Goal: Task Accomplishment & Management: Complete application form

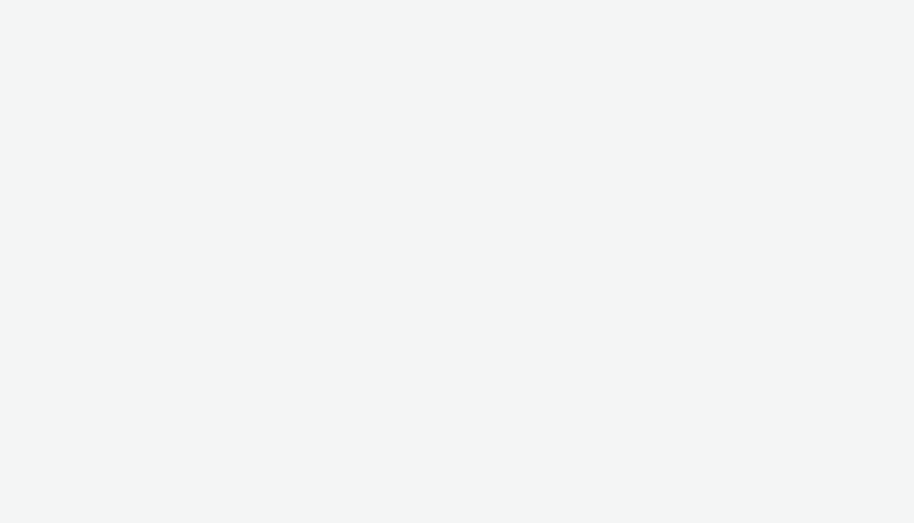
select select "7d7b5aff-eb10-49ff-9fb4-161712d76f47"
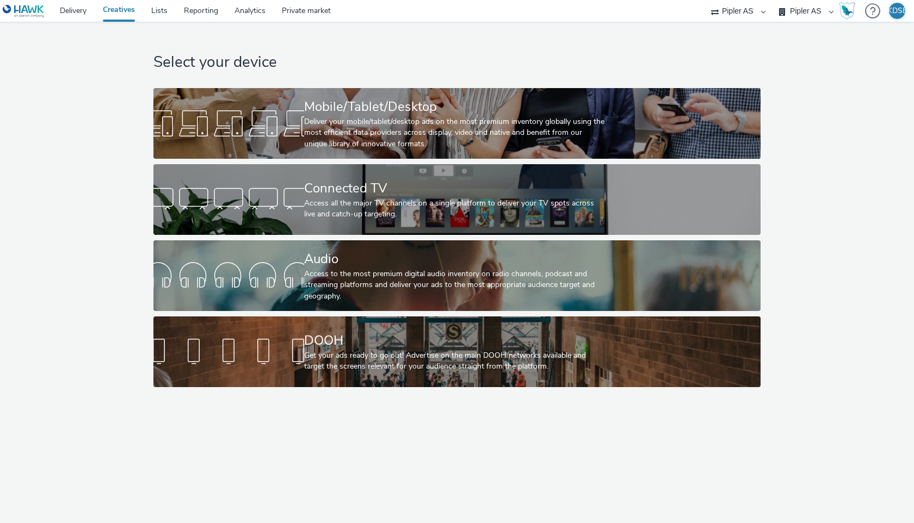
click at [764, 12] on div "Pipler AS" at bounding box center [738, 11] width 65 height 22
click at [810, 113] on div "Select your device Mobile/Tablet/Desktop Deliver your mobile/tablet/desktop ads…" at bounding box center [457, 207] width 922 height 371
click at [729, 12] on select "Pipler AS" at bounding box center [738, 11] width 65 height 22
click at [807, 11] on select "Huseierne AS Pipler AS Valvoline Oil" at bounding box center [806, 11] width 65 height 22
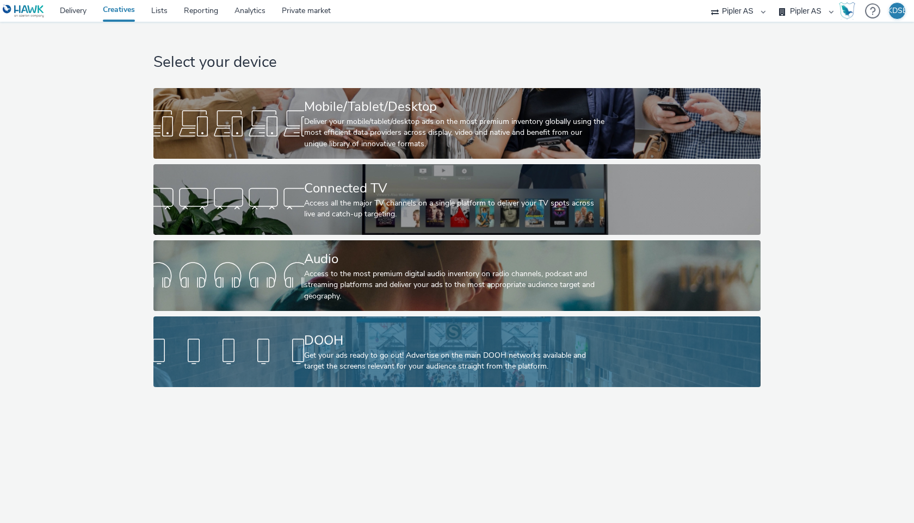
click at [300, 355] on div at bounding box center [228, 352] width 151 height 35
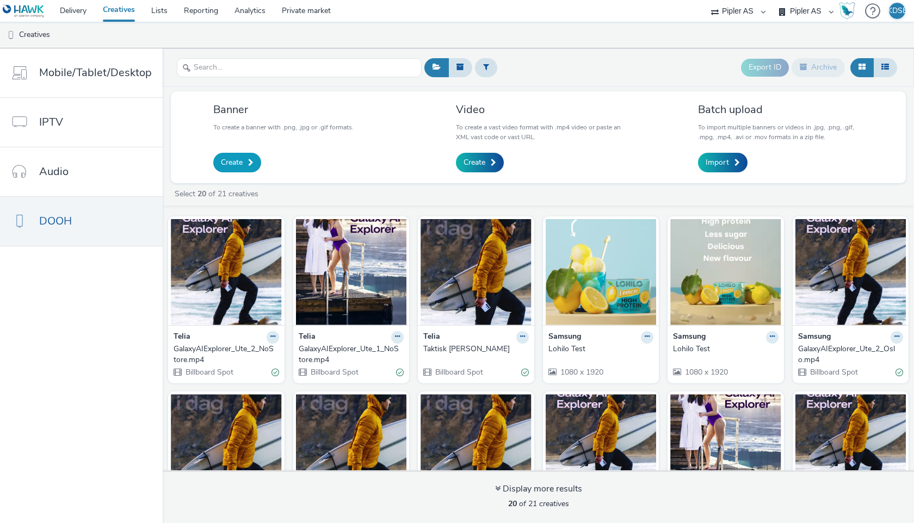
click at [243, 162] on link "Create" at bounding box center [237, 163] width 48 height 20
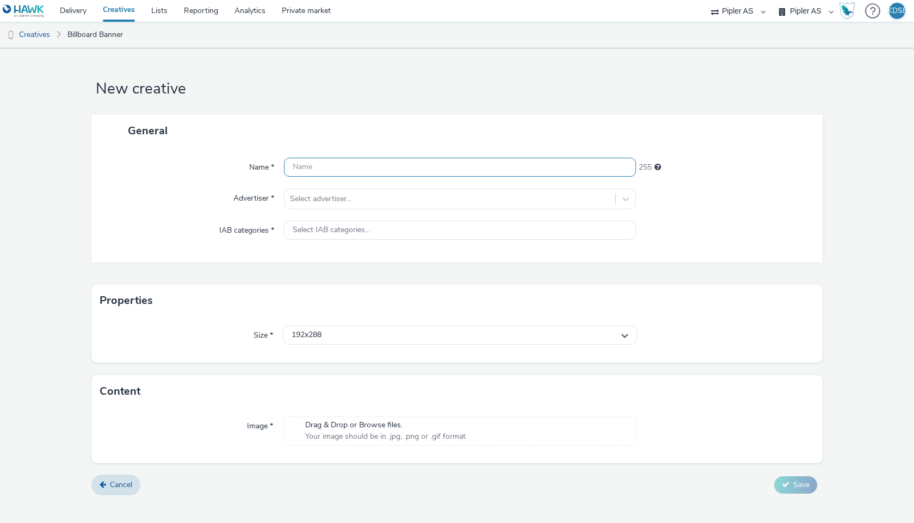
click at [311, 168] on input "text" at bounding box center [460, 167] width 352 height 19
click at [625, 202] on div at bounding box center [626, 199] width 20 height 20
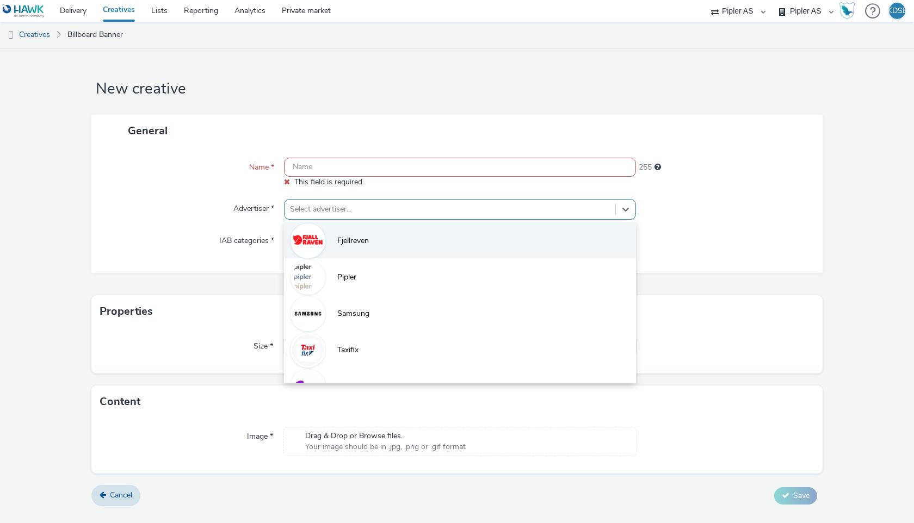
click at [596, 226] on li "Fjellreven" at bounding box center [460, 240] width 352 height 36
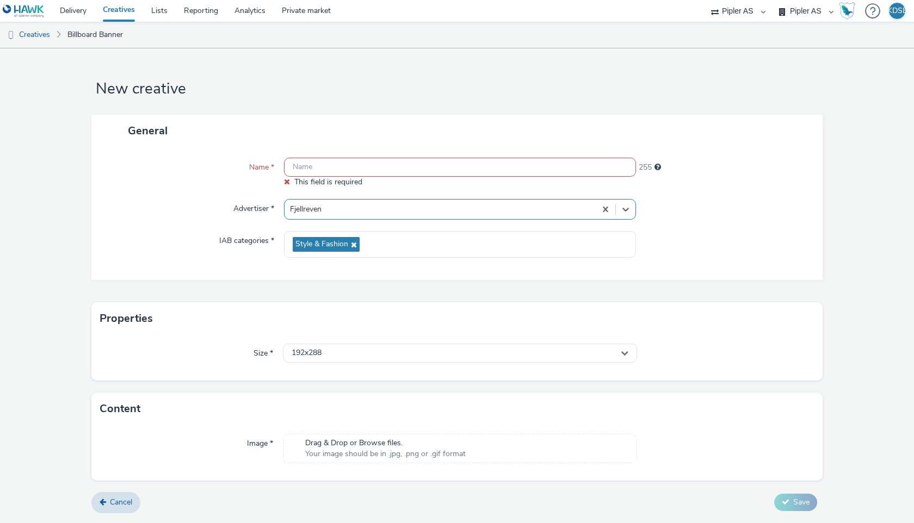
click at [387, 163] on input "text" at bounding box center [460, 167] width 352 height 19
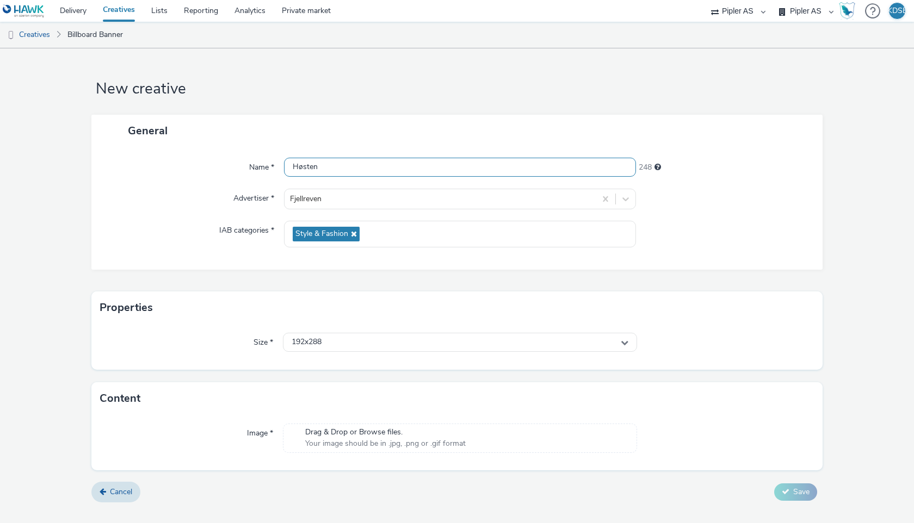
click at [330, 160] on input "Høsten" at bounding box center [460, 167] width 352 height 19
paste input "FJR_FW25.02.57_OOH_AutumnTrekking_1080x1920px_NO"
type input "FJR_FW25.02.57_OOH_AutumnTrekking_1080x1920px_NO"
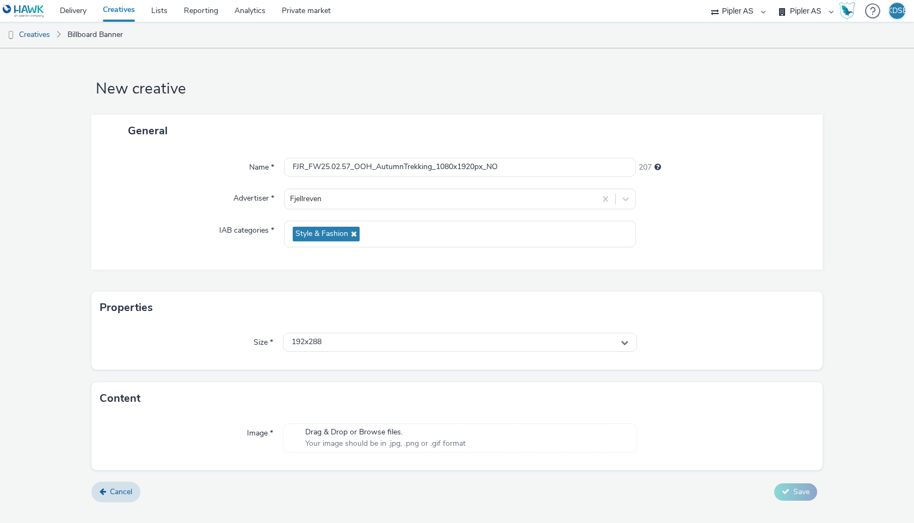
click at [731, 243] on div at bounding box center [724, 234] width 176 height 27
click at [625, 343] on icon at bounding box center [625, 343] width 8 height 8
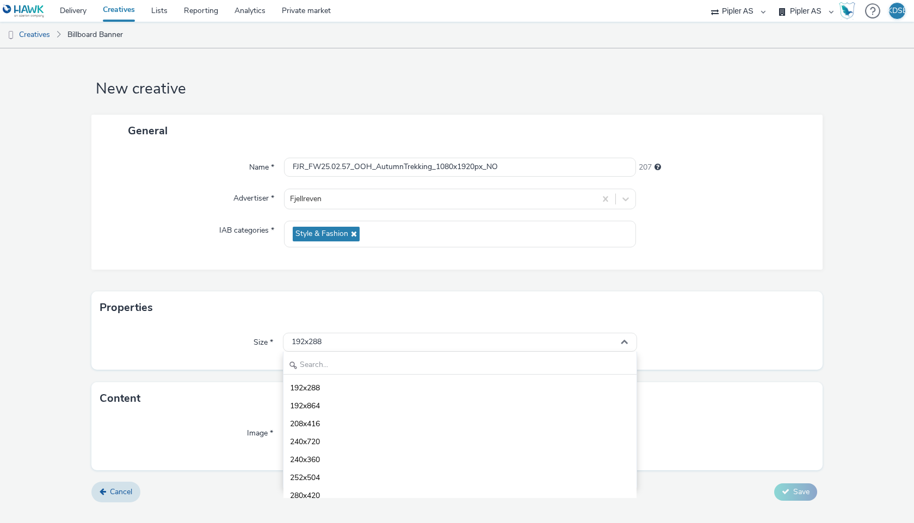
click at [693, 332] on div "Size * 192x288 192x288 192x864 208x416 240x720 240x360 252x504 280x420 288x420 …" at bounding box center [456, 347] width 731 height 46
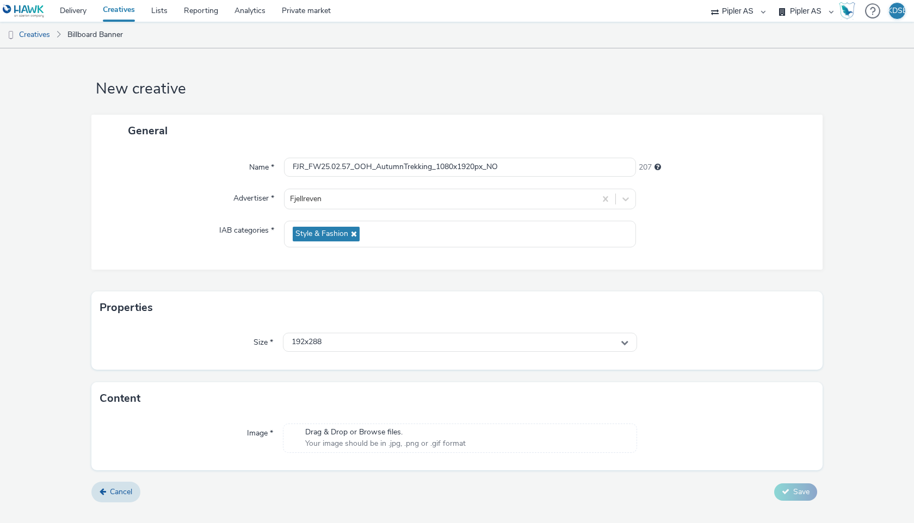
click at [354, 443] on span "Your image should be in .jpg, .png or .gif format" at bounding box center [385, 444] width 160 height 11
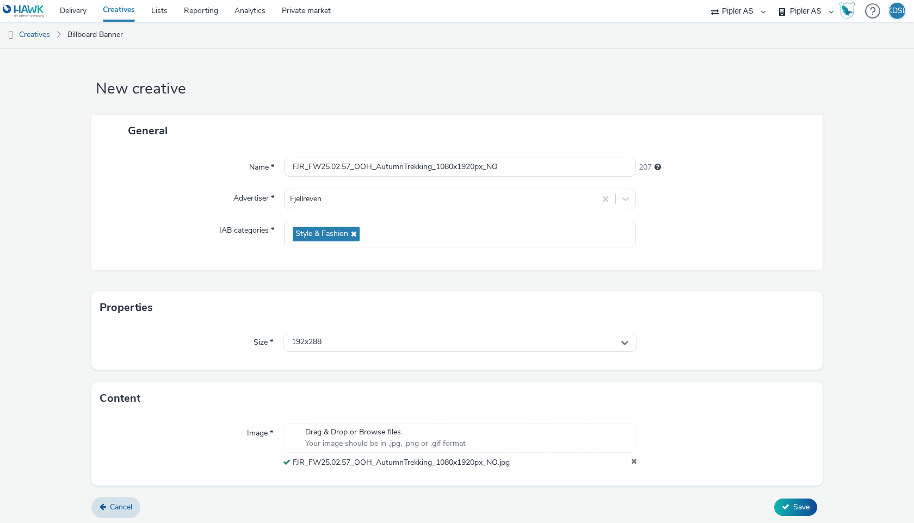
scroll to position [3, 0]
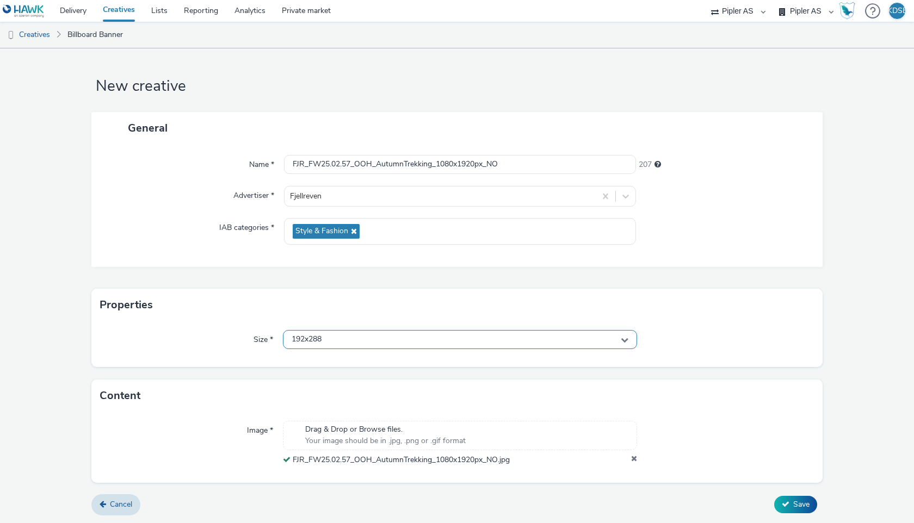
click at [629, 342] on div "192x288" at bounding box center [460, 339] width 354 height 19
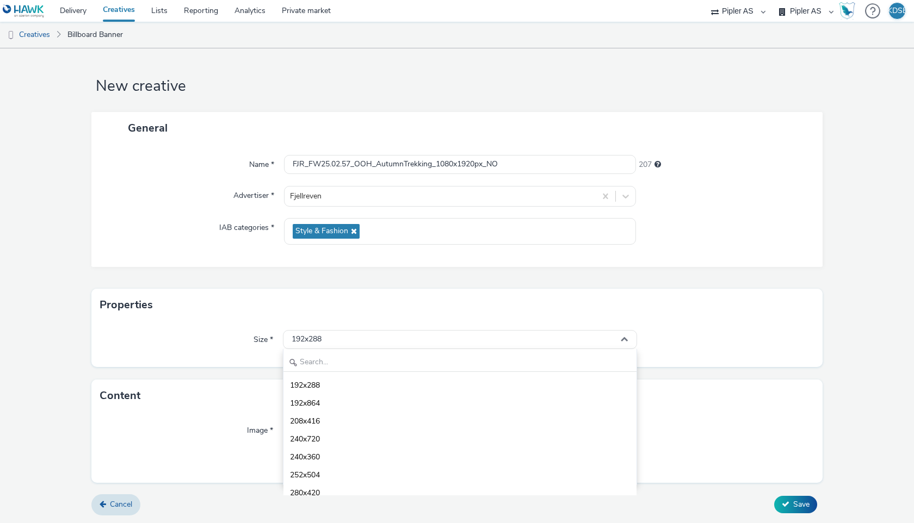
click at [716, 334] on div at bounding box center [725, 340] width 177 height 20
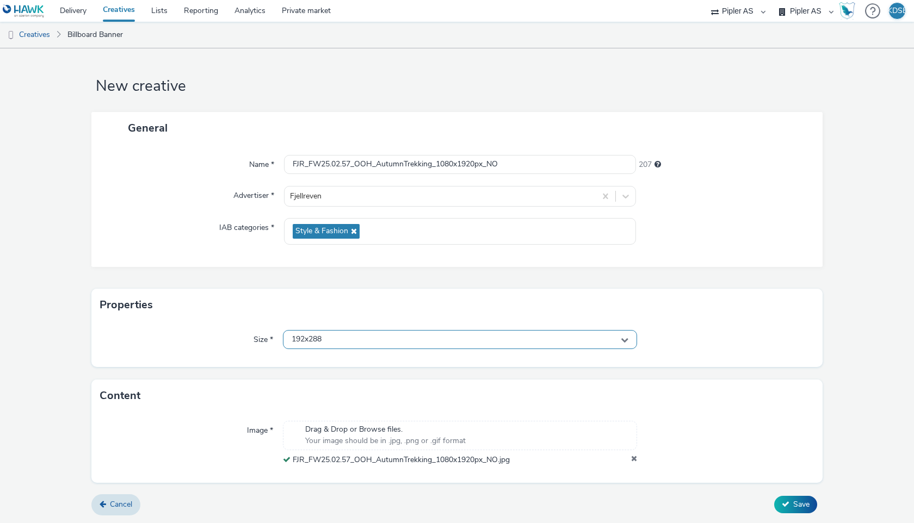
click at [626, 343] on icon at bounding box center [625, 340] width 8 height 8
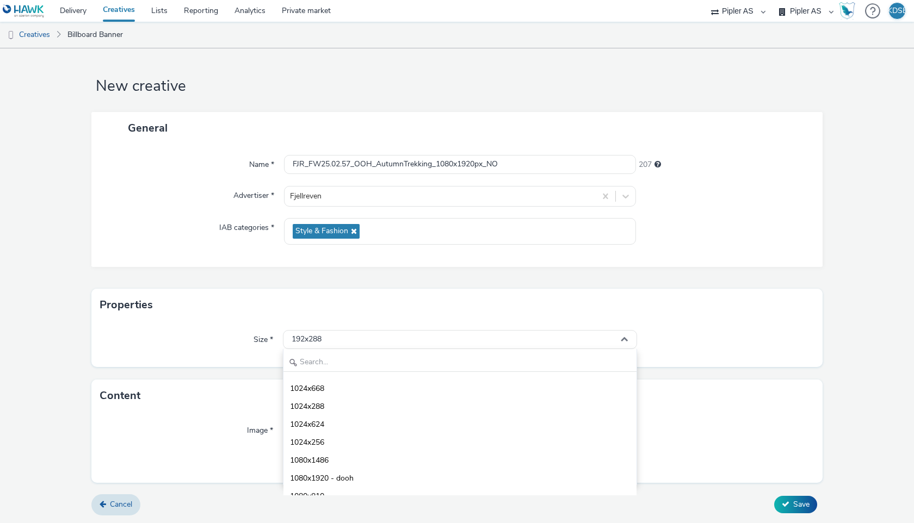
scroll to position [2424, 0]
click at [507, 470] on li "1080x1920 - dooh" at bounding box center [459, 474] width 353 height 18
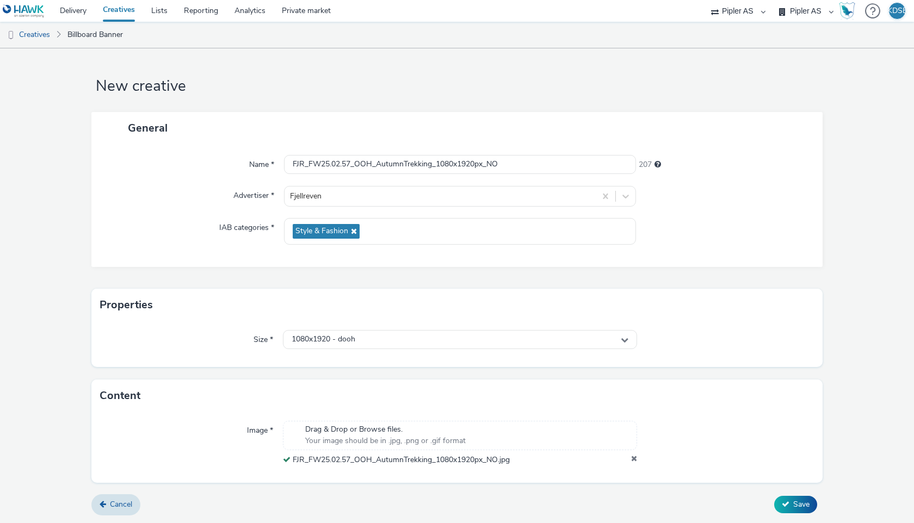
click at [705, 449] on div at bounding box center [725, 443] width 177 height 45
click at [791, 502] on button "Save" at bounding box center [795, 504] width 43 height 17
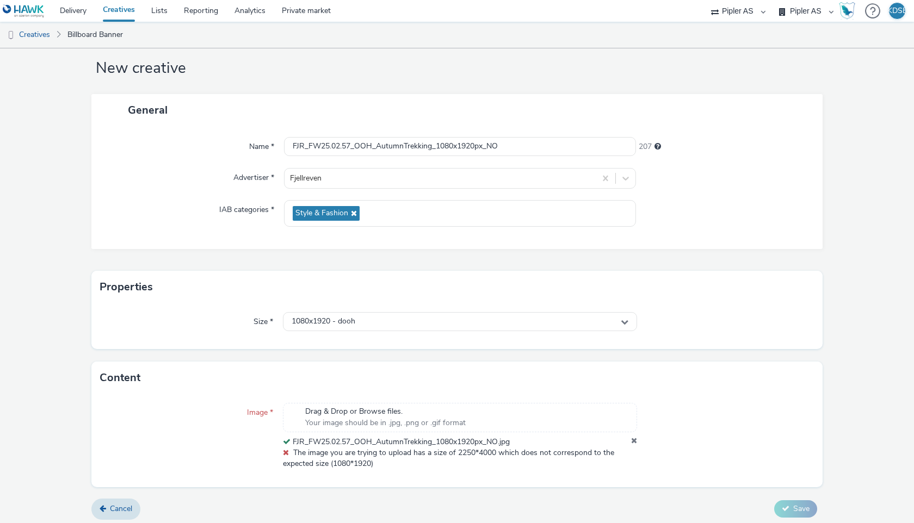
scroll to position [25, 0]
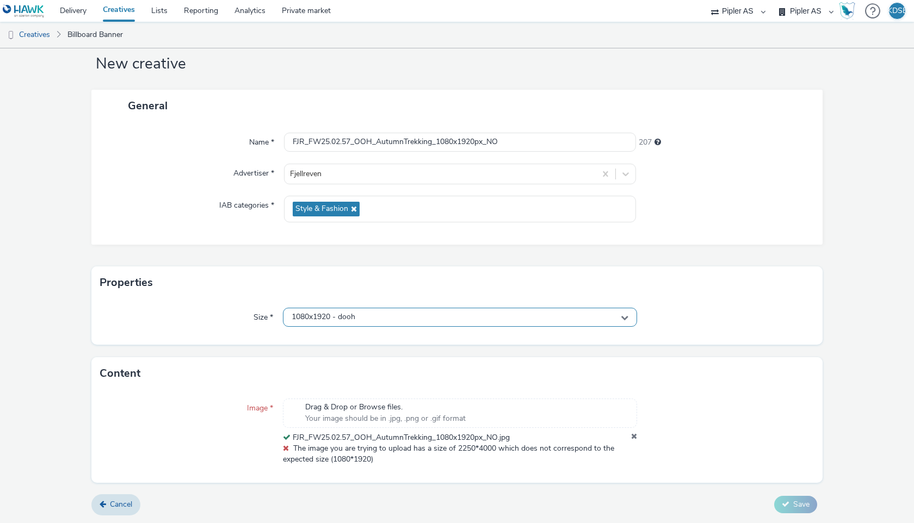
click at [626, 317] on icon at bounding box center [625, 318] width 8 height 8
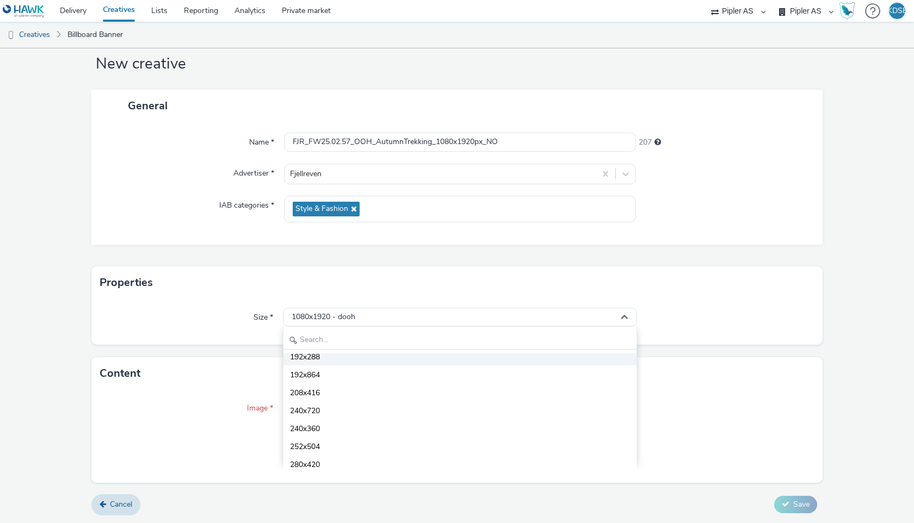
scroll to position [7, 0]
click at [715, 378] on div "Content" at bounding box center [456, 373] width 731 height 33
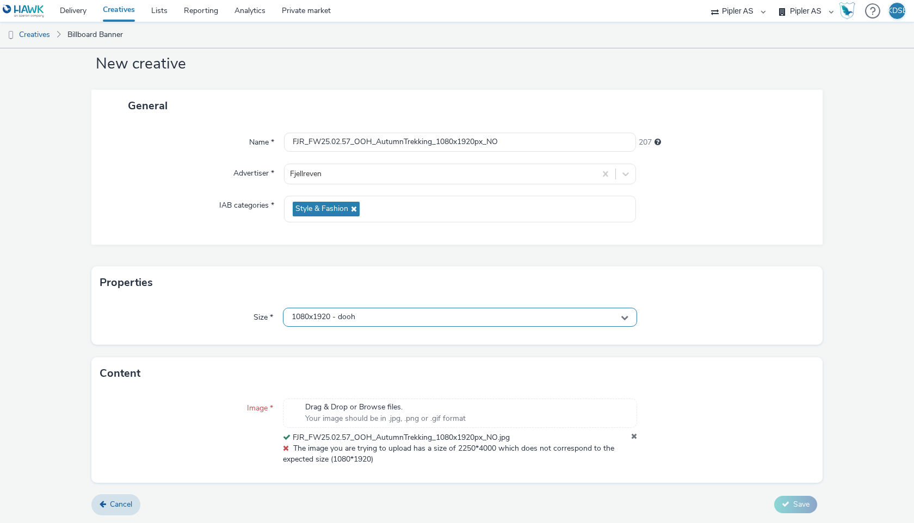
click at [629, 317] on div "1080x1920 - dooh" at bounding box center [460, 317] width 354 height 19
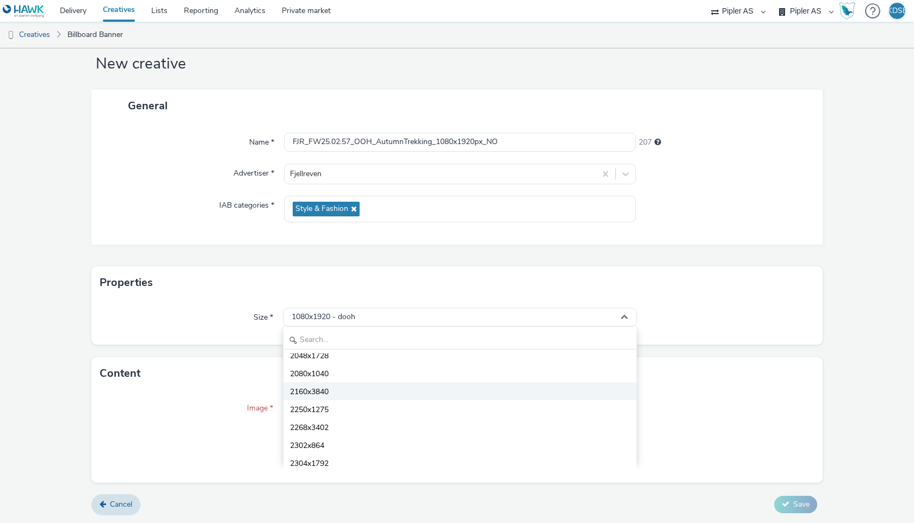
scroll to position [3653, 0]
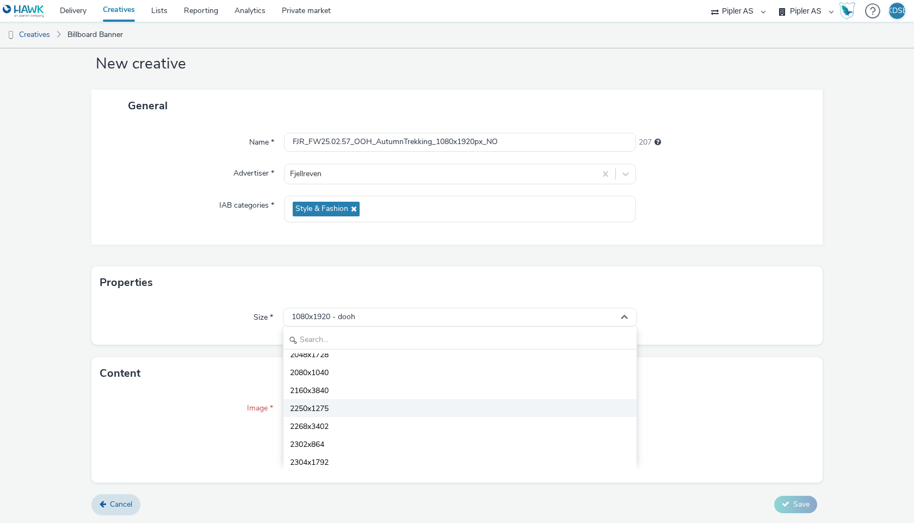
click at [498, 404] on li "2250x1275" at bounding box center [459, 408] width 353 height 18
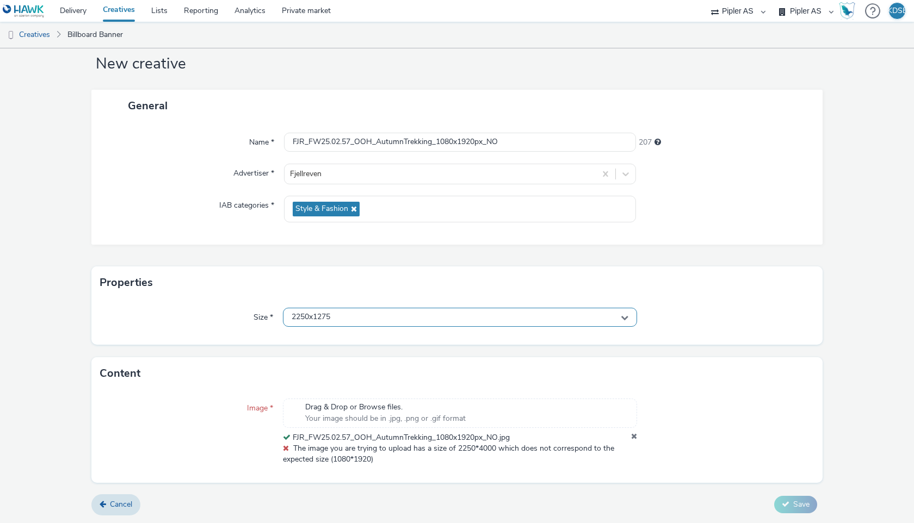
click at [625, 317] on icon at bounding box center [625, 318] width 8 height 8
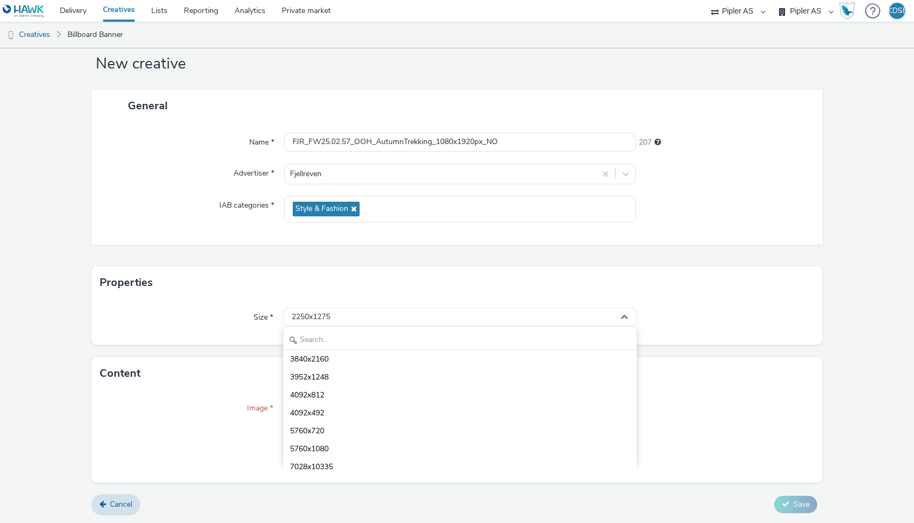
scroll to position [3884, 0]
click at [701, 440] on div at bounding box center [725, 432] width 177 height 67
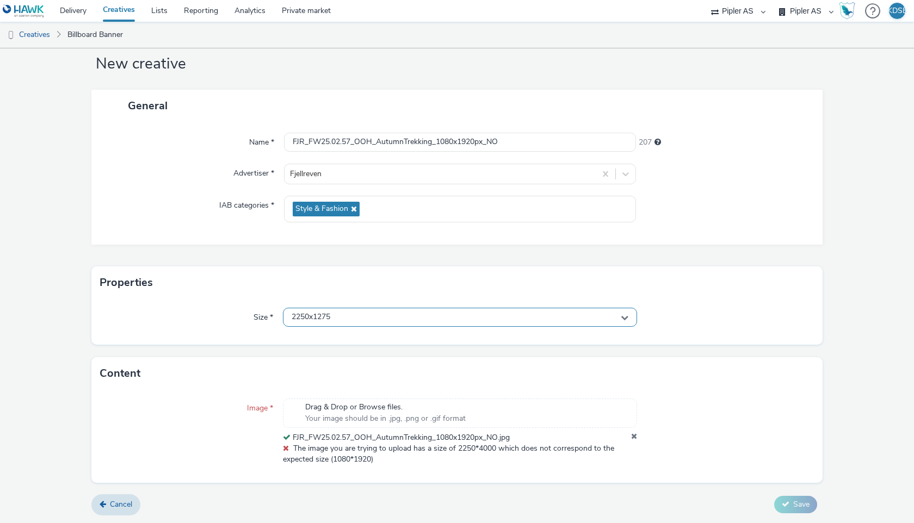
click at [625, 315] on icon at bounding box center [625, 318] width 8 height 8
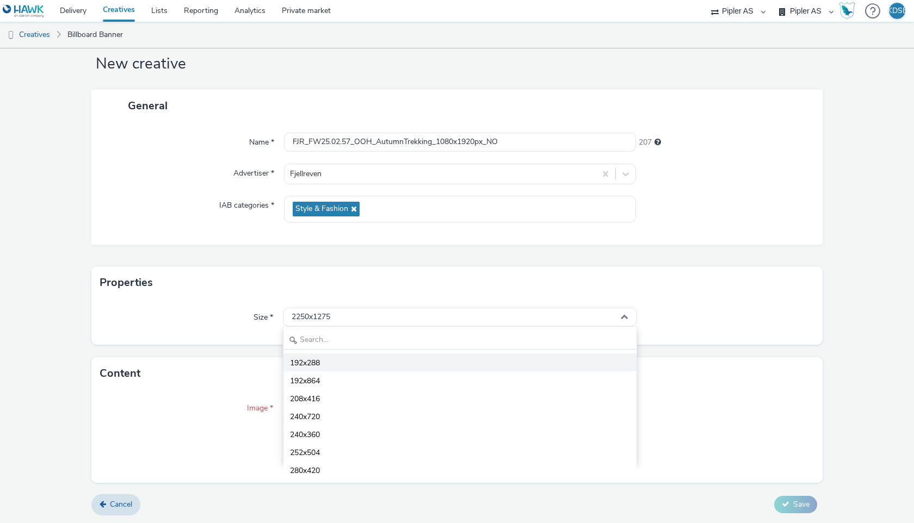
scroll to position [0, 0]
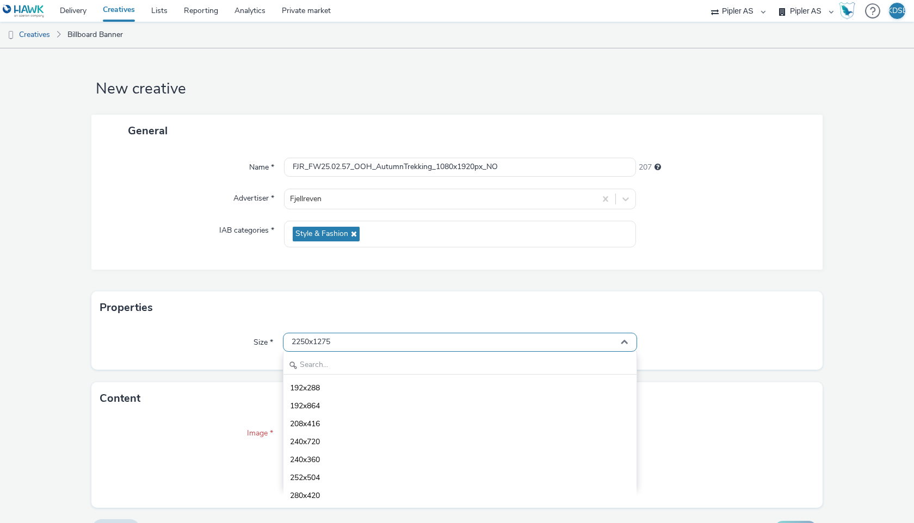
click at [546, 340] on div "2250x1275" at bounding box center [460, 342] width 354 height 19
click at [535, 361] on input "text" at bounding box center [459, 365] width 353 height 19
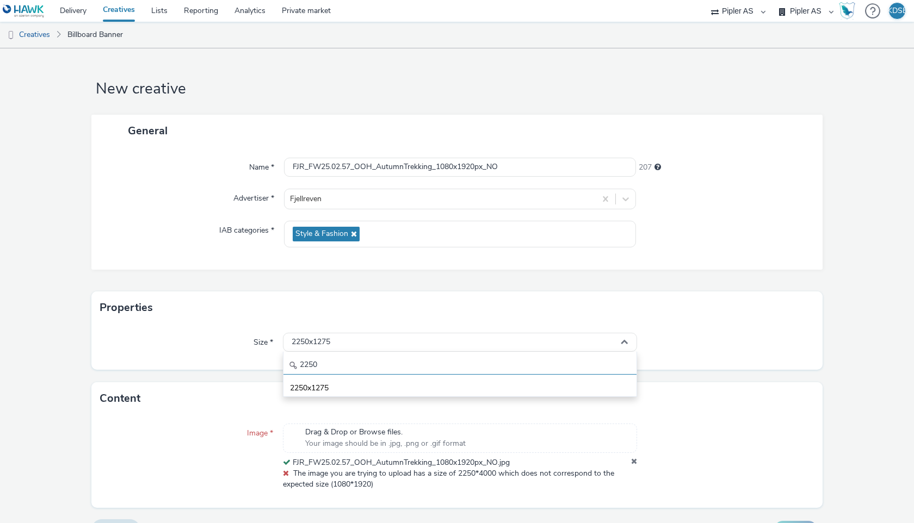
type input "2250"
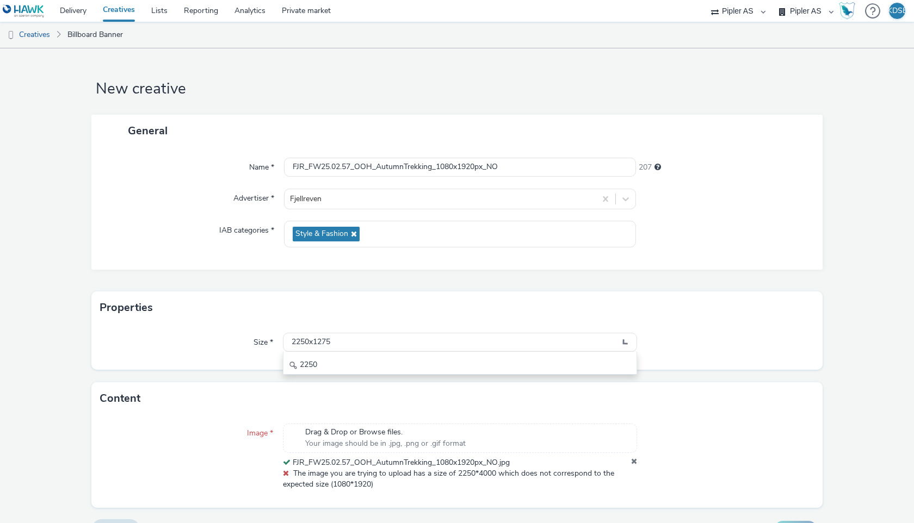
click at [706, 212] on div "Name * FJR_FW25.02.57_OOH_AutumnTrekking_1080x1920px_NO 207 Advertiser * Fjellr…" at bounding box center [456, 208] width 731 height 123
click at [634, 461] on icon at bounding box center [634, 463] width 6 height 11
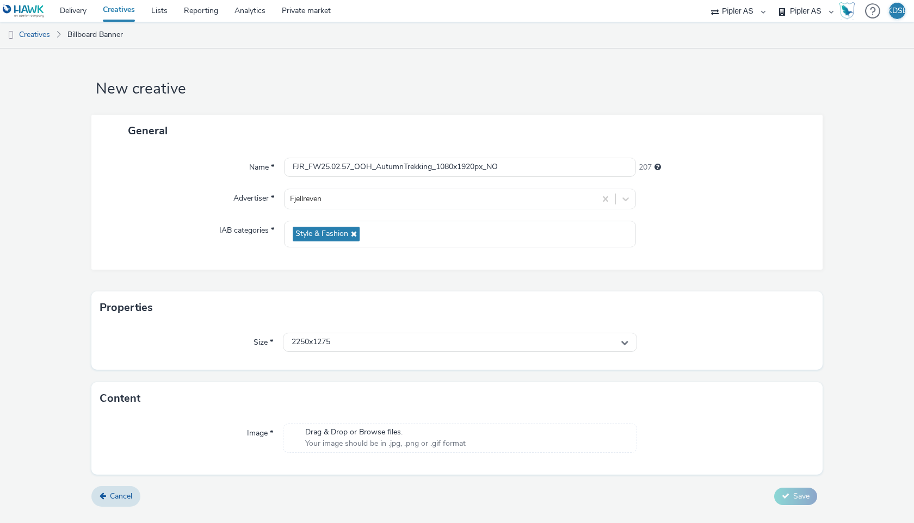
click at [501, 440] on div "Drag & Drop or Browse files. Your image should be in .jpg, .png or .gif format" at bounding box center [460, 438] width 354 height 29
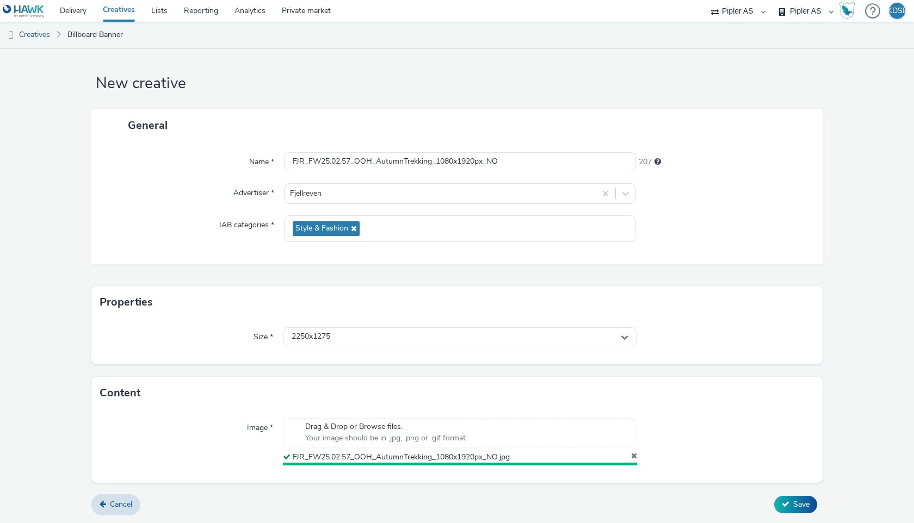
scroll to position [3, 0]
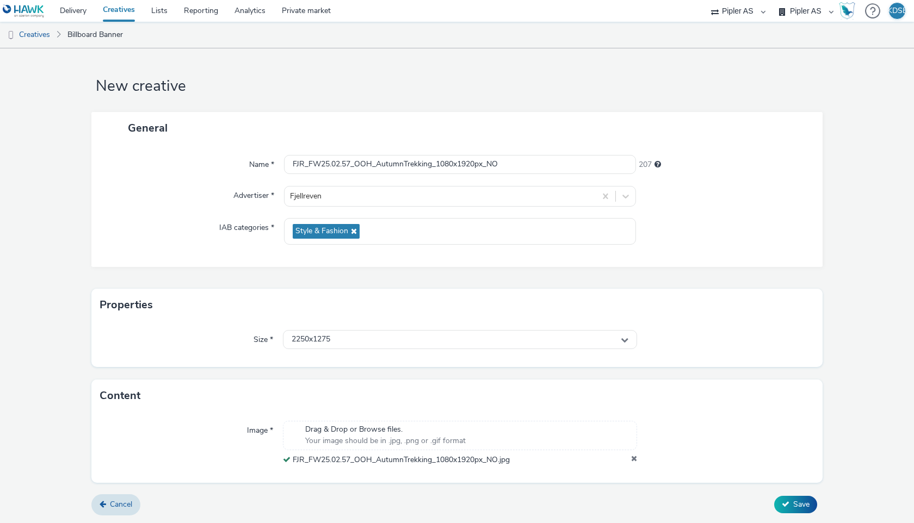
click at [720, 267] on div "General Name * FJR_FW25.02.57_OOH_AutumnTrekking_1080x1920px_NO 207 Advertiser …" at bounding box center [456, 200] width 731 height 177
